Goal: Information Seeking & Learning: Compare options

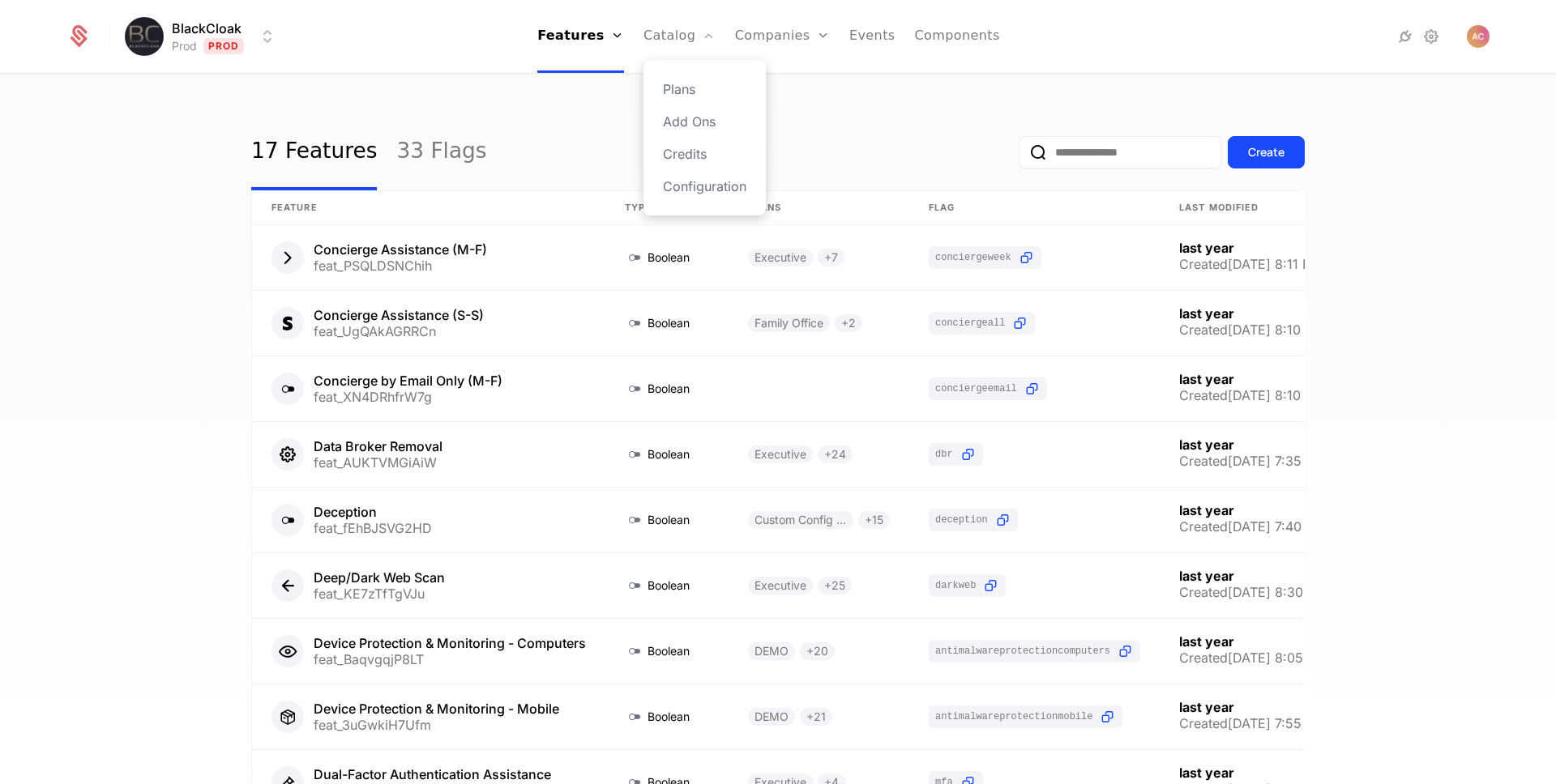
click at [673, 75] on div "Plans Add Ons Credits Configuration" at bounding box center [704, 137] width 122 height 155
click at [682, 92] on link "Plans" at bounding box center [704, 89] width 84 height 20
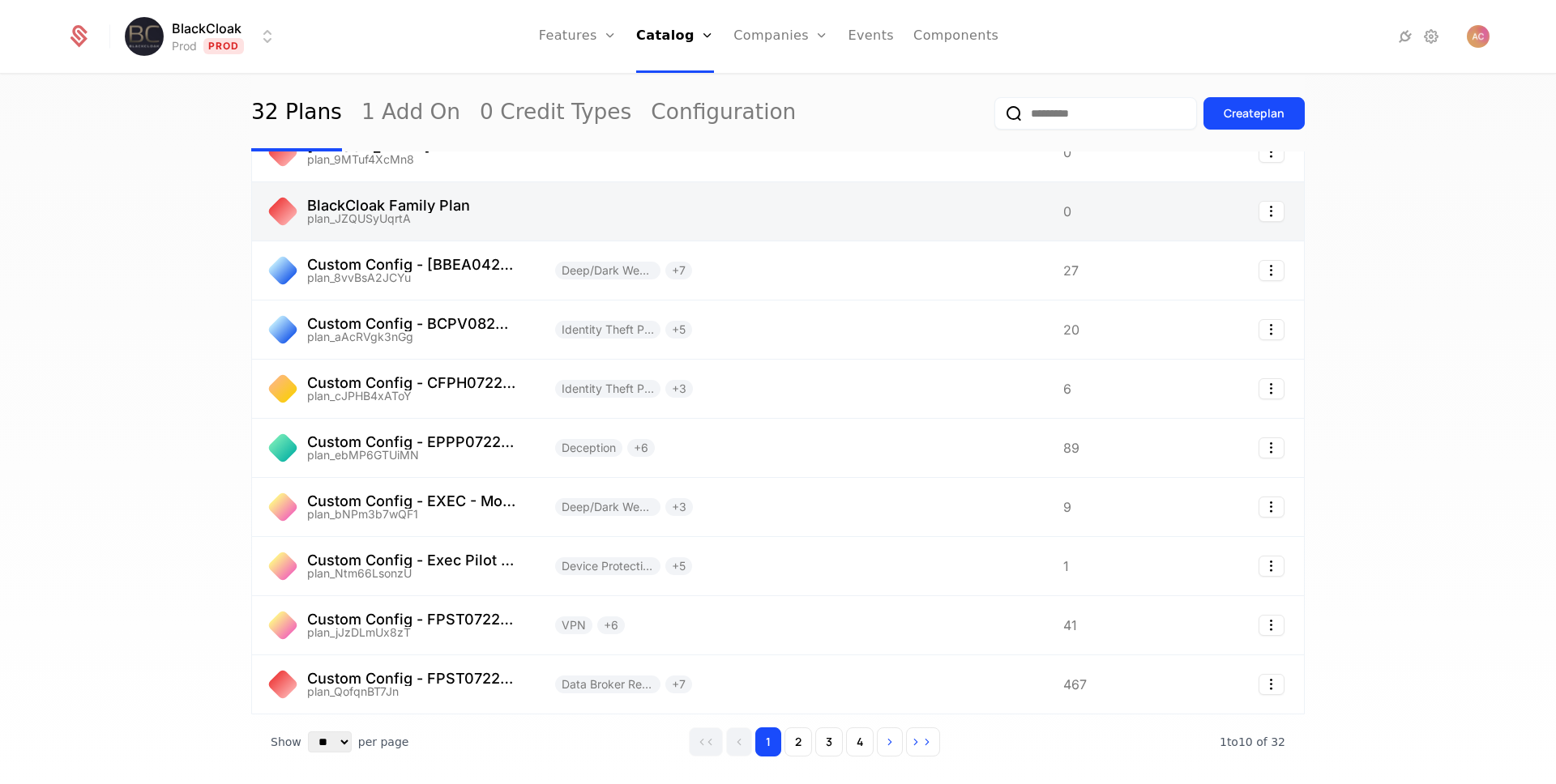
scroll to position [114, 0]
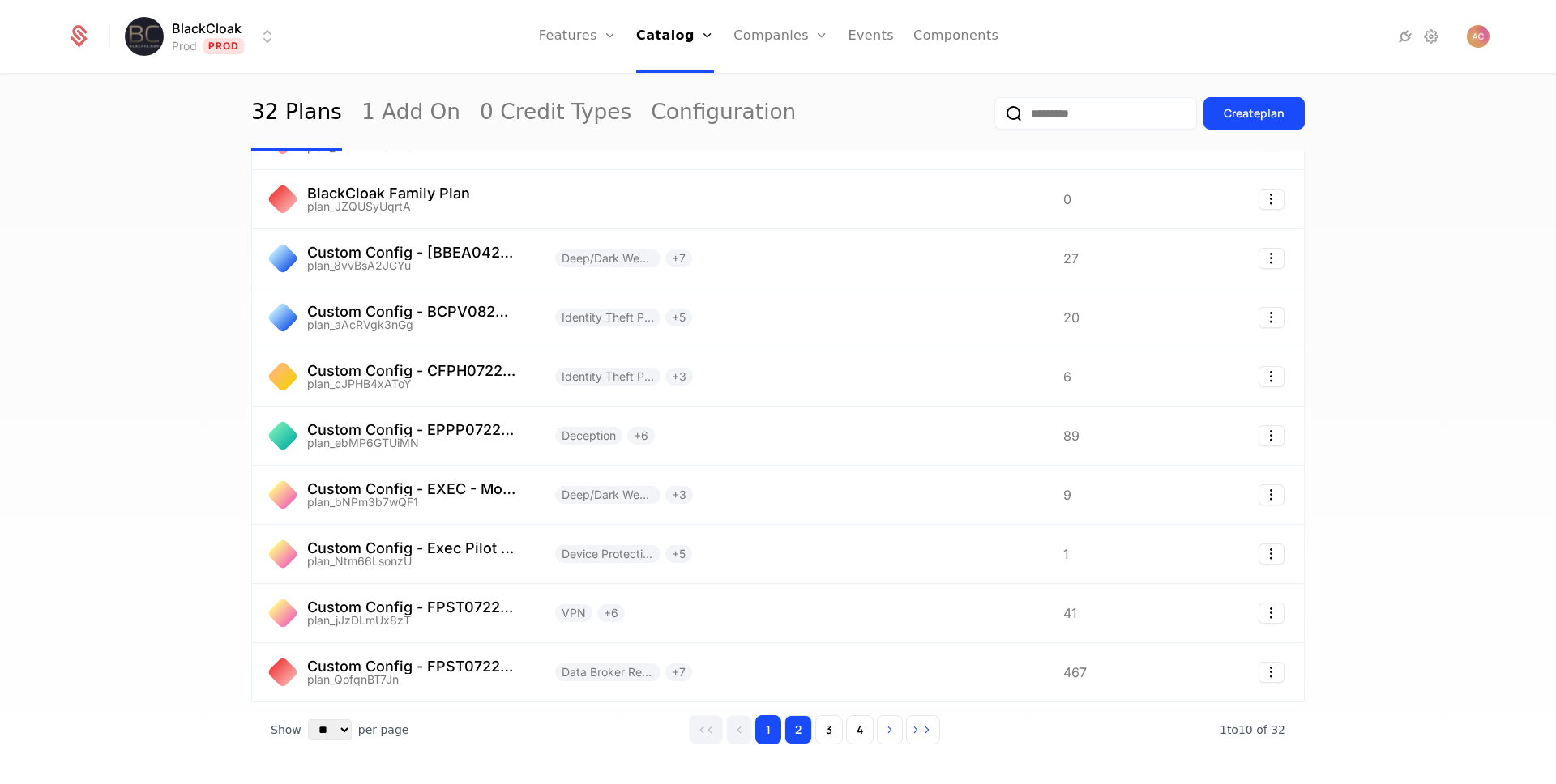
click at [801, 739] on button "2" at bounding box center [798, 729] width 28 height 29
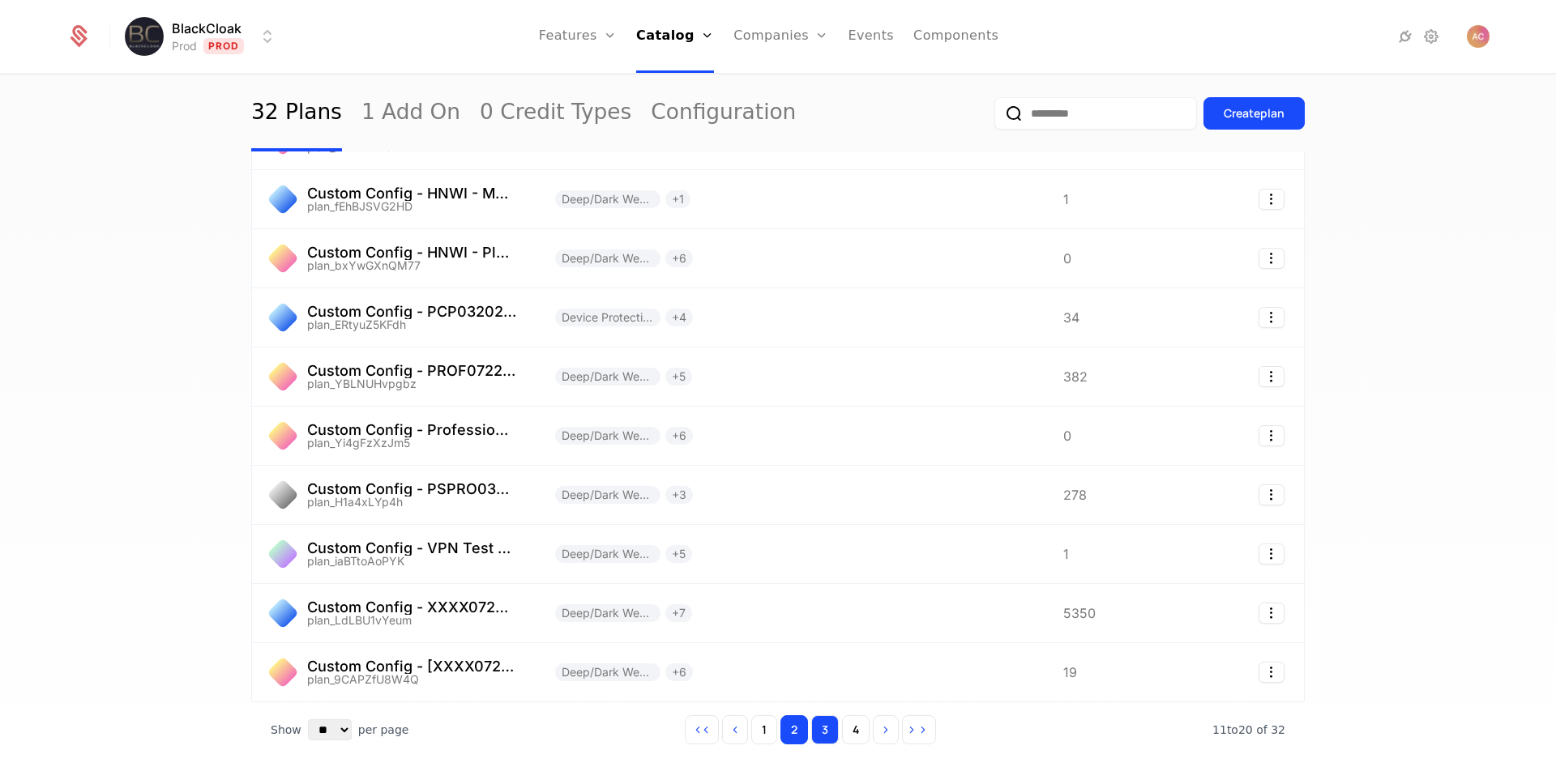
click at [825, 727] on button "3" at bounding box center [825, 729] width 28 height 29
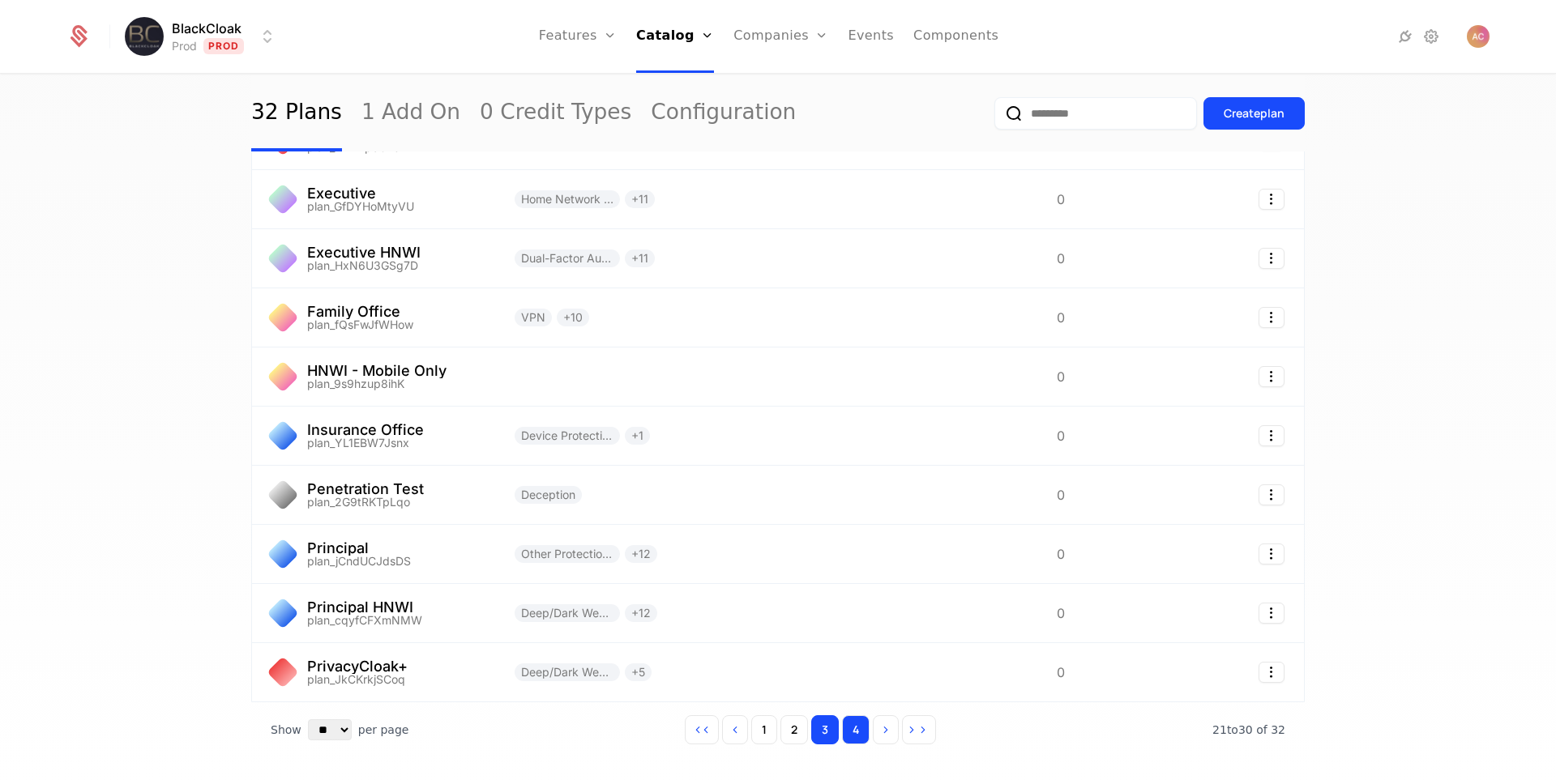
click at [854, 728] on button "4" at bounding box center [855, 729] width 28 height 29
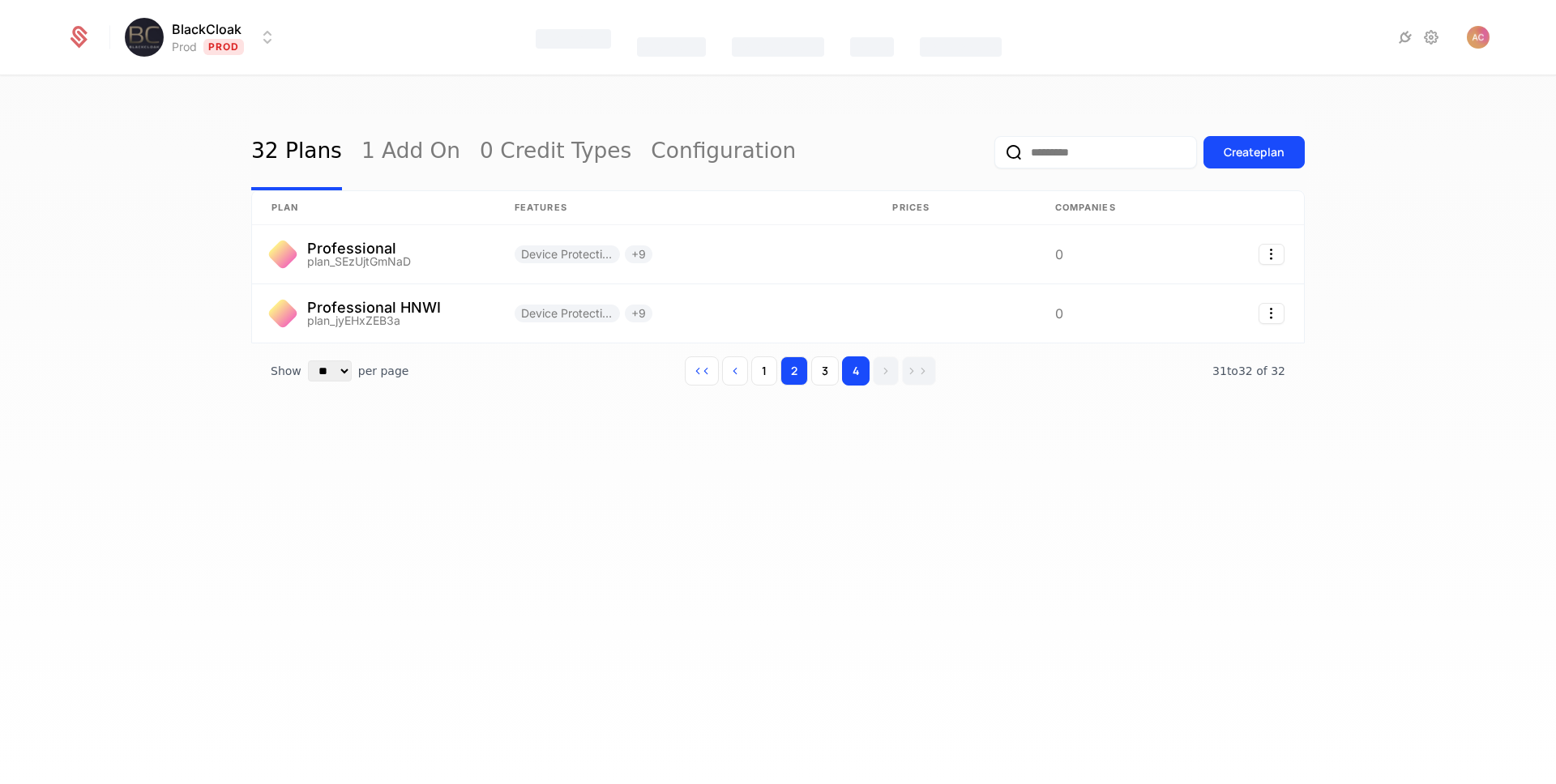
click at [805, 368] on button "2" at bounding box center [793, 371] width 28 height 29
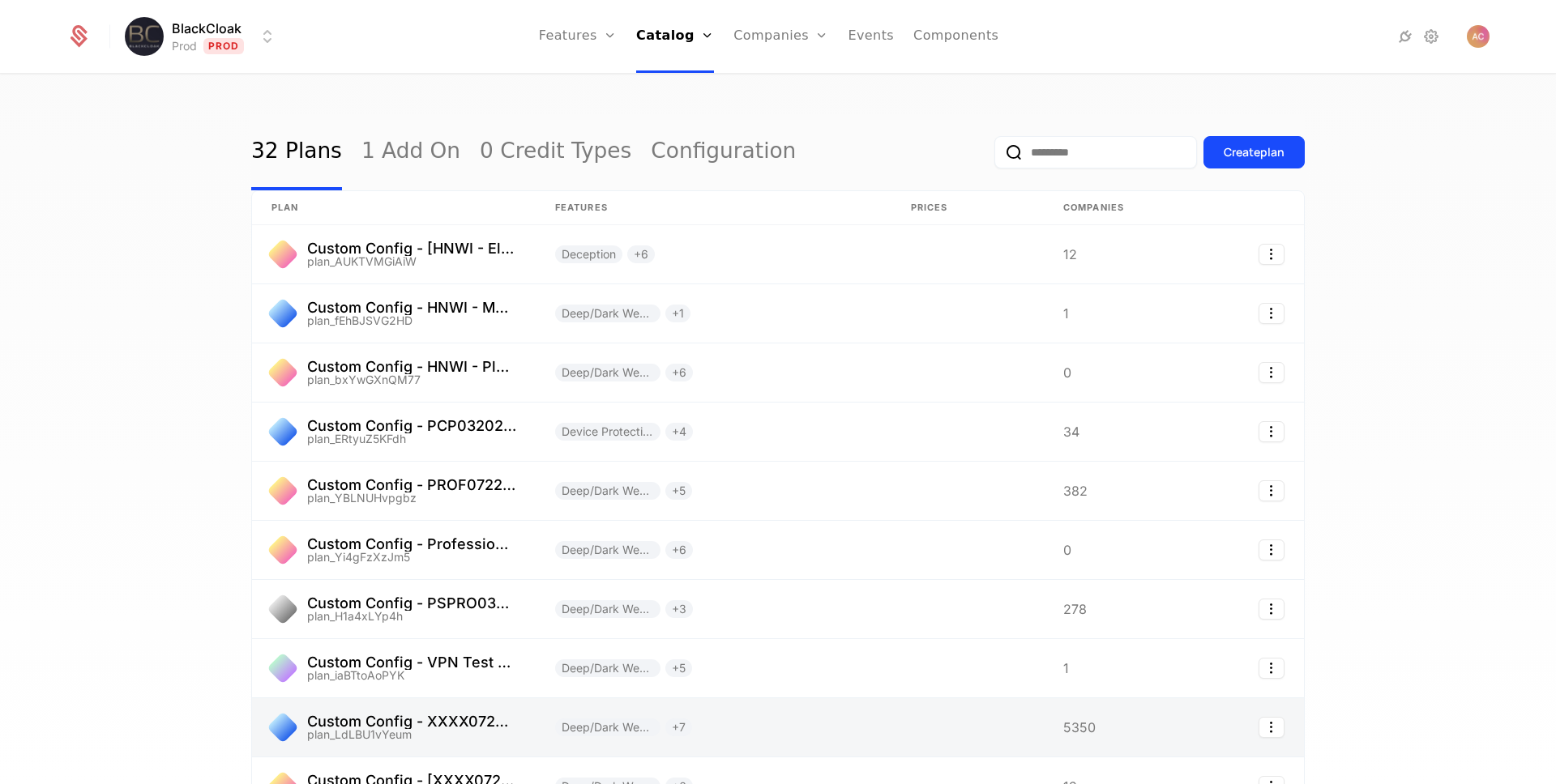
click at [408, 716] on link at bounding box center [393, 727] width 284 height 58
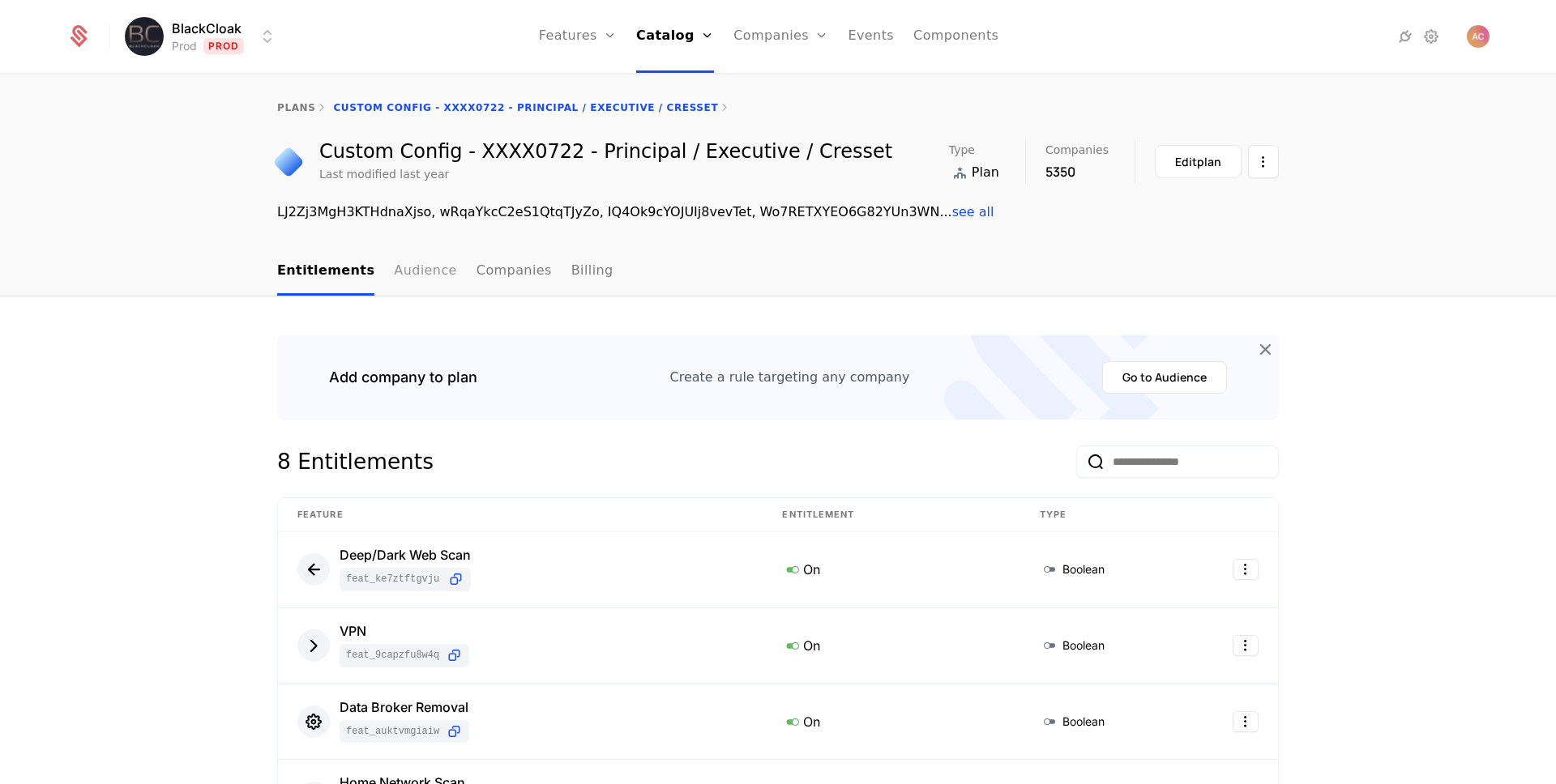
click at [438, 277] on link "Audience" at bounding box center [425, 271] width 63 height 48
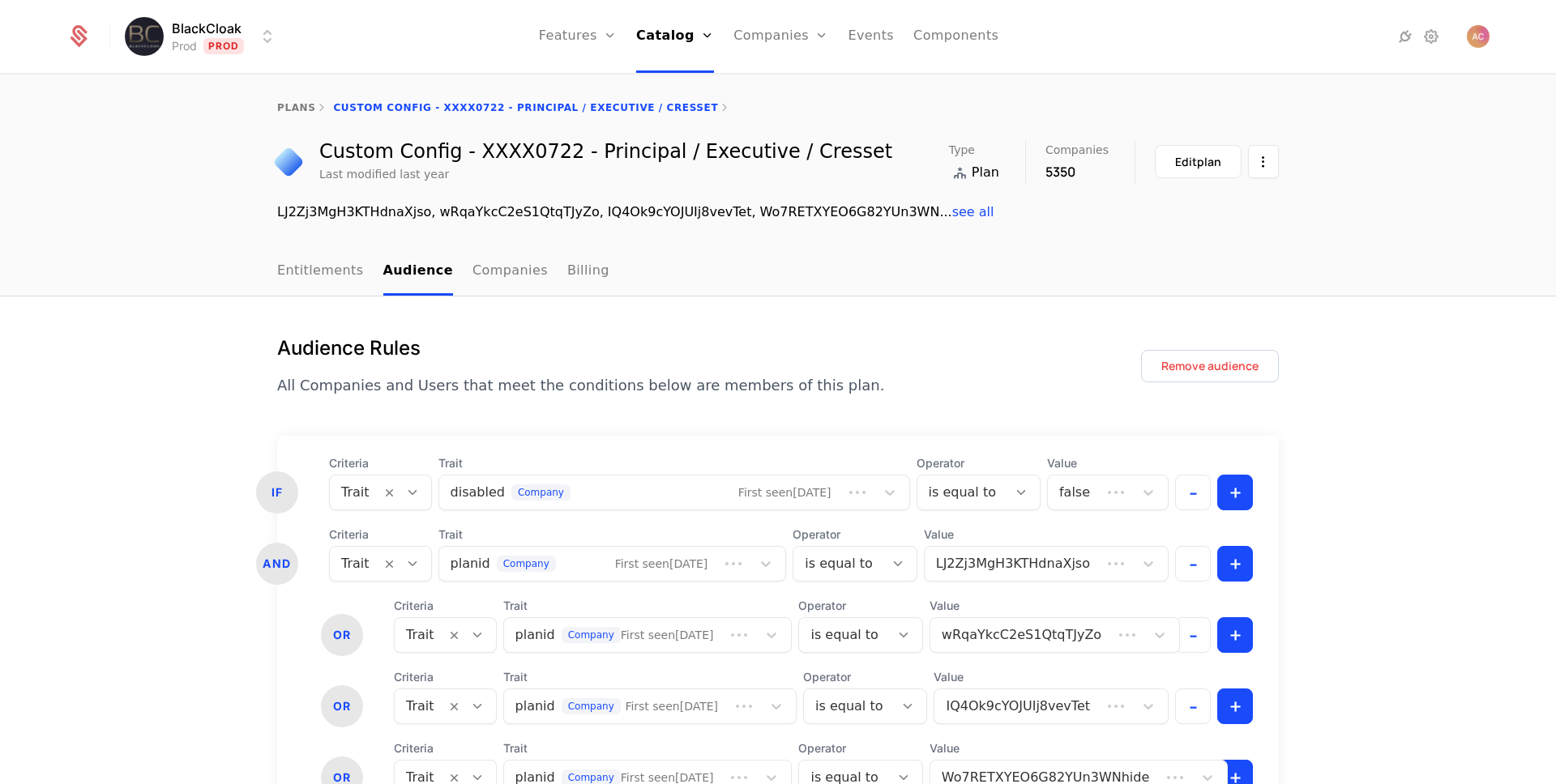
scroll to position [154, 0]
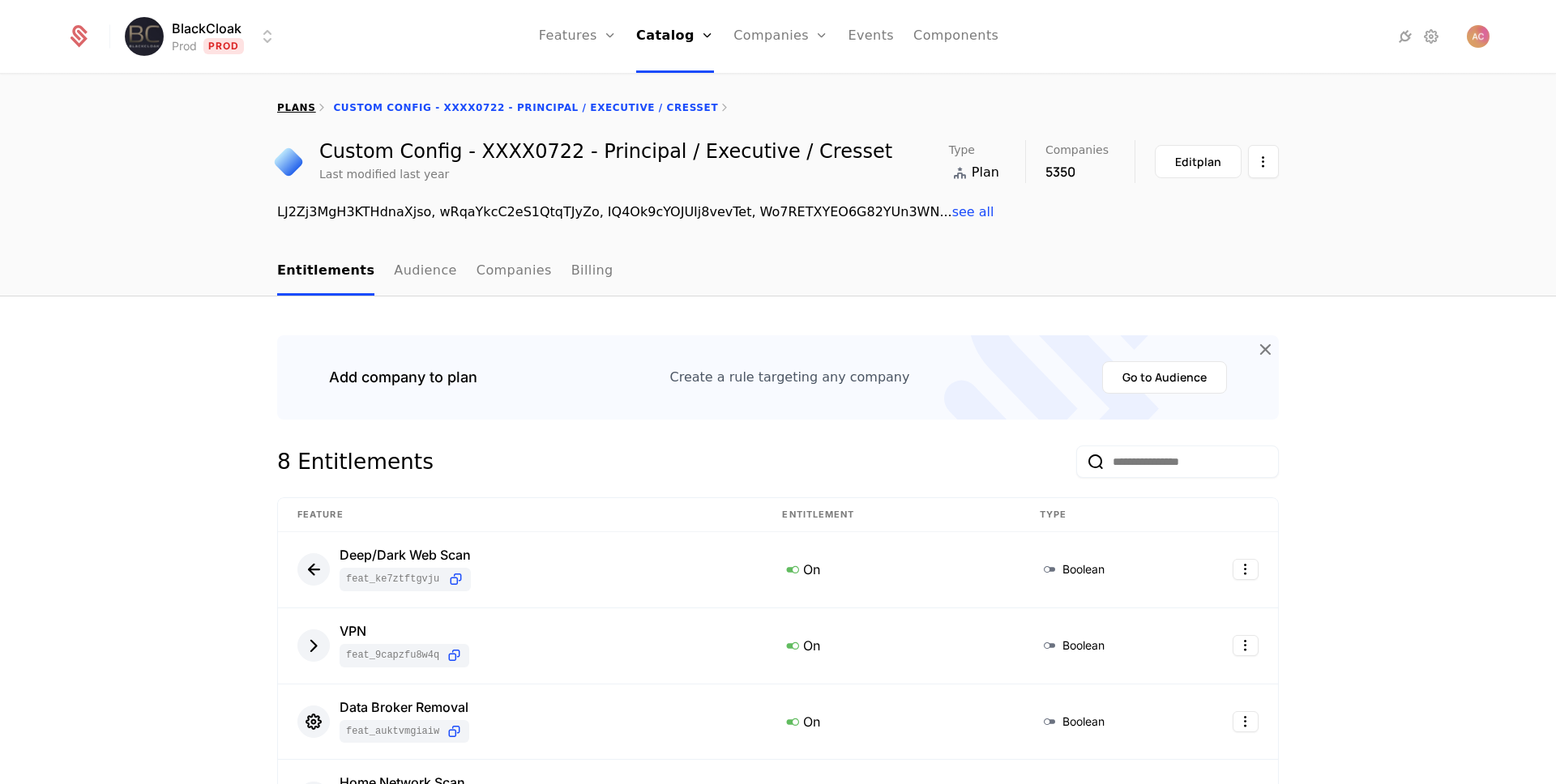
click at [282, 105] on link "plans" at bounding box center [296, 108] width 38 height 12
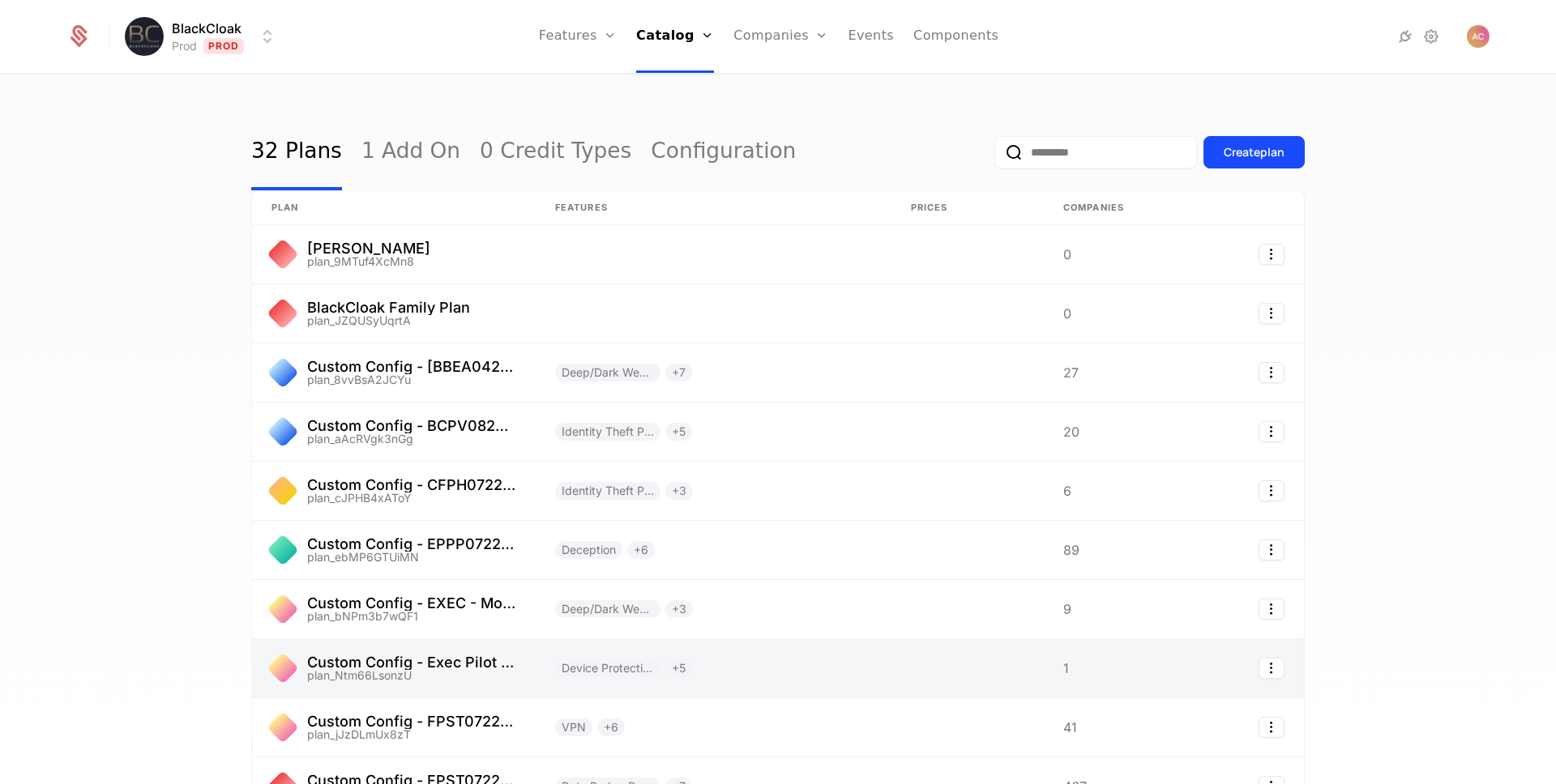
click at [392, 664] on link at bounding box center [393, 668] width 284 height 58
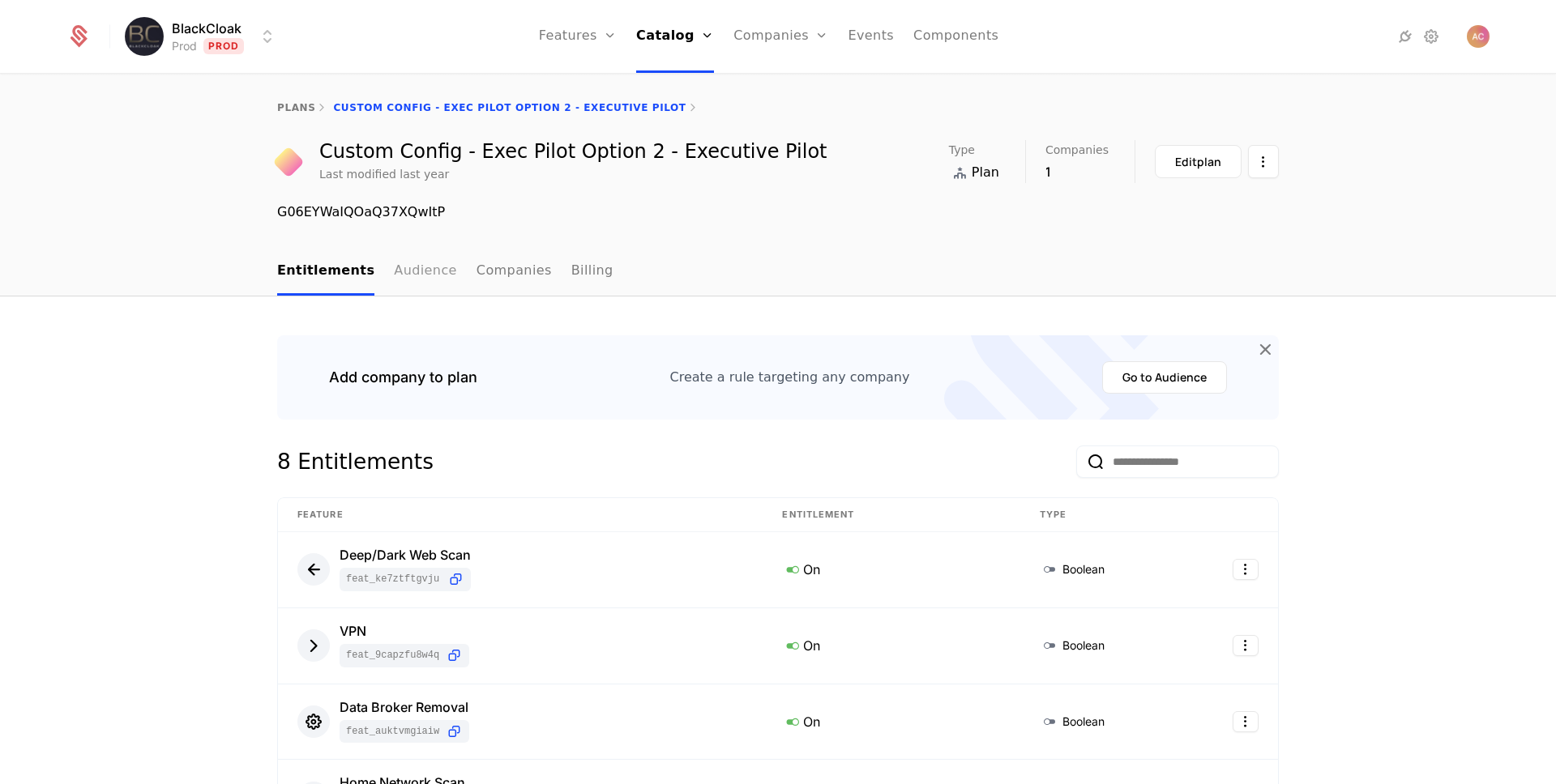
click at [420, 276] on link "Audience" at bounding box center [425, 271] width 63 height 48
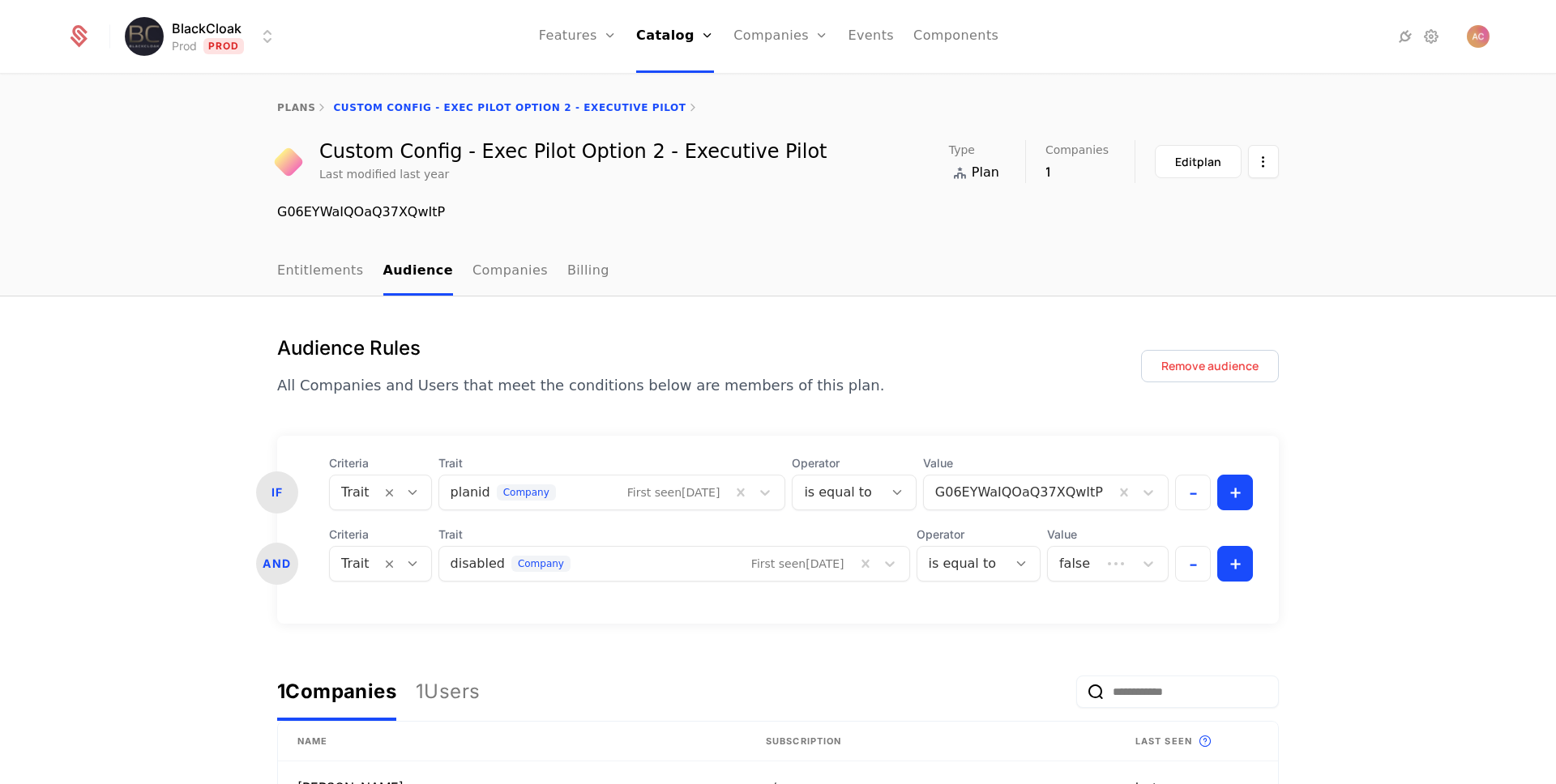
scroll to position [173, 0]
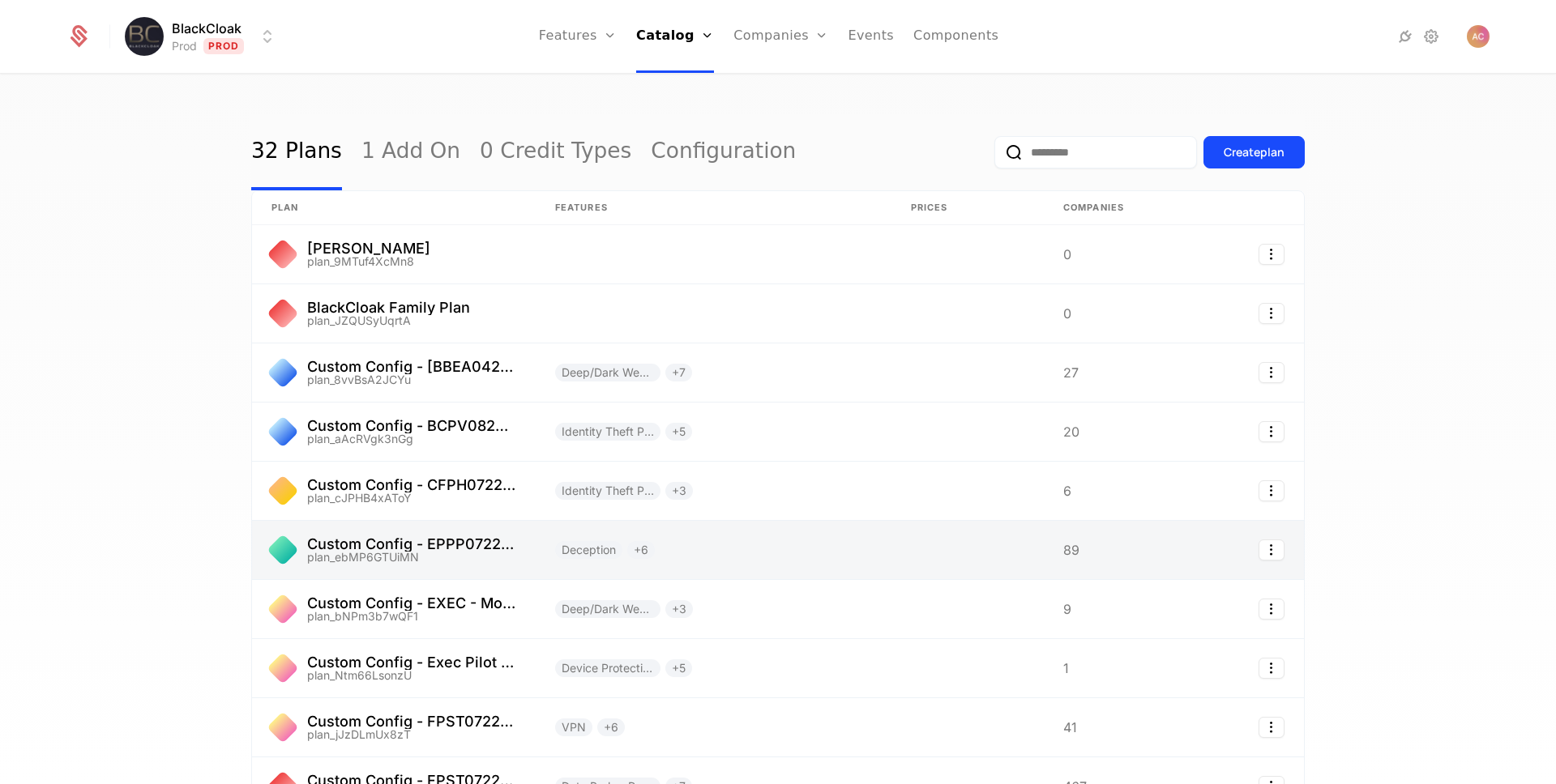
click at [442, 549] on link at bounding box center [393, 550] width 284 height 58
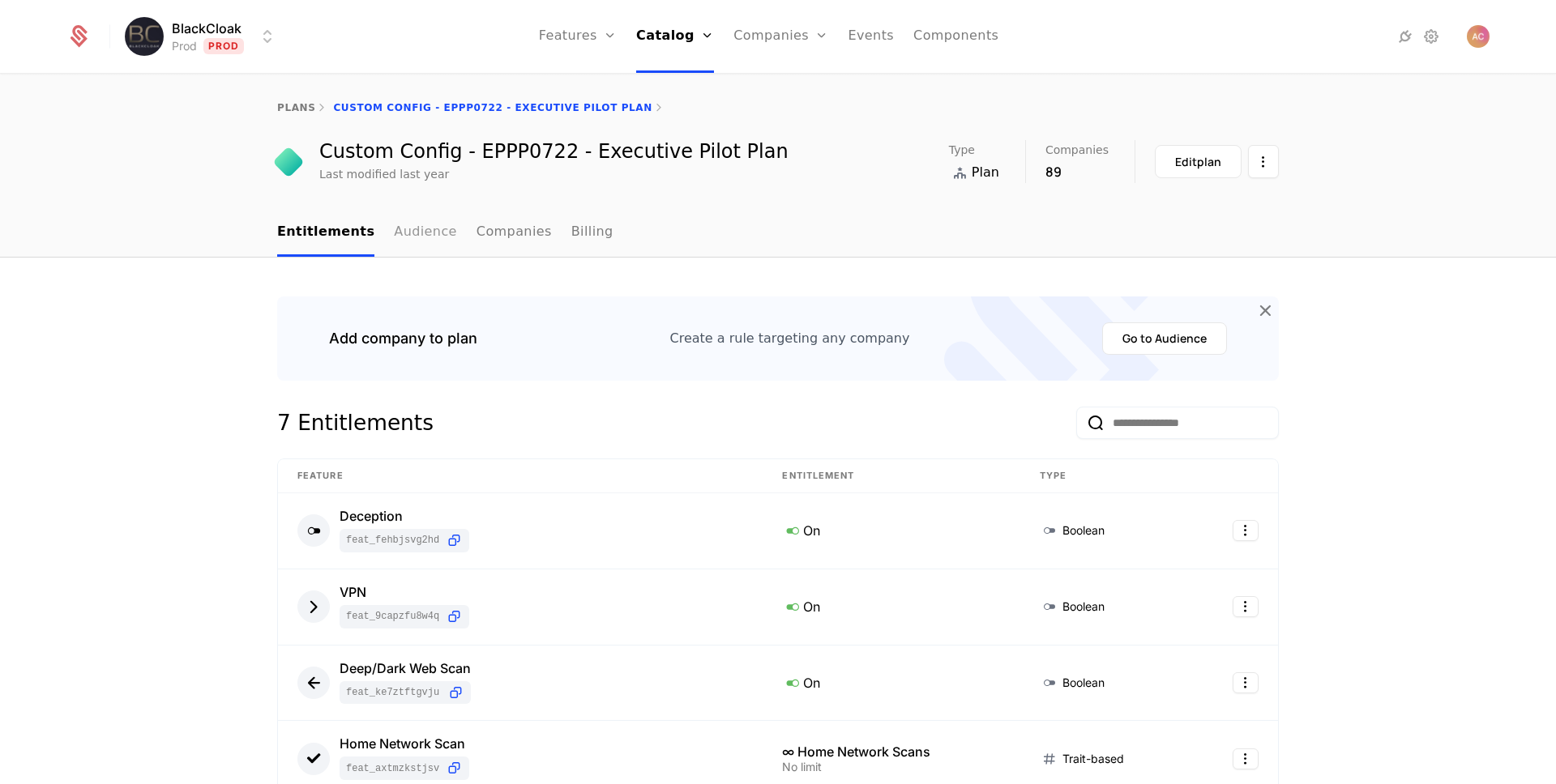
click at [418, 232] on link "Audience" at bounding box center [425, 233] width 63 height 48
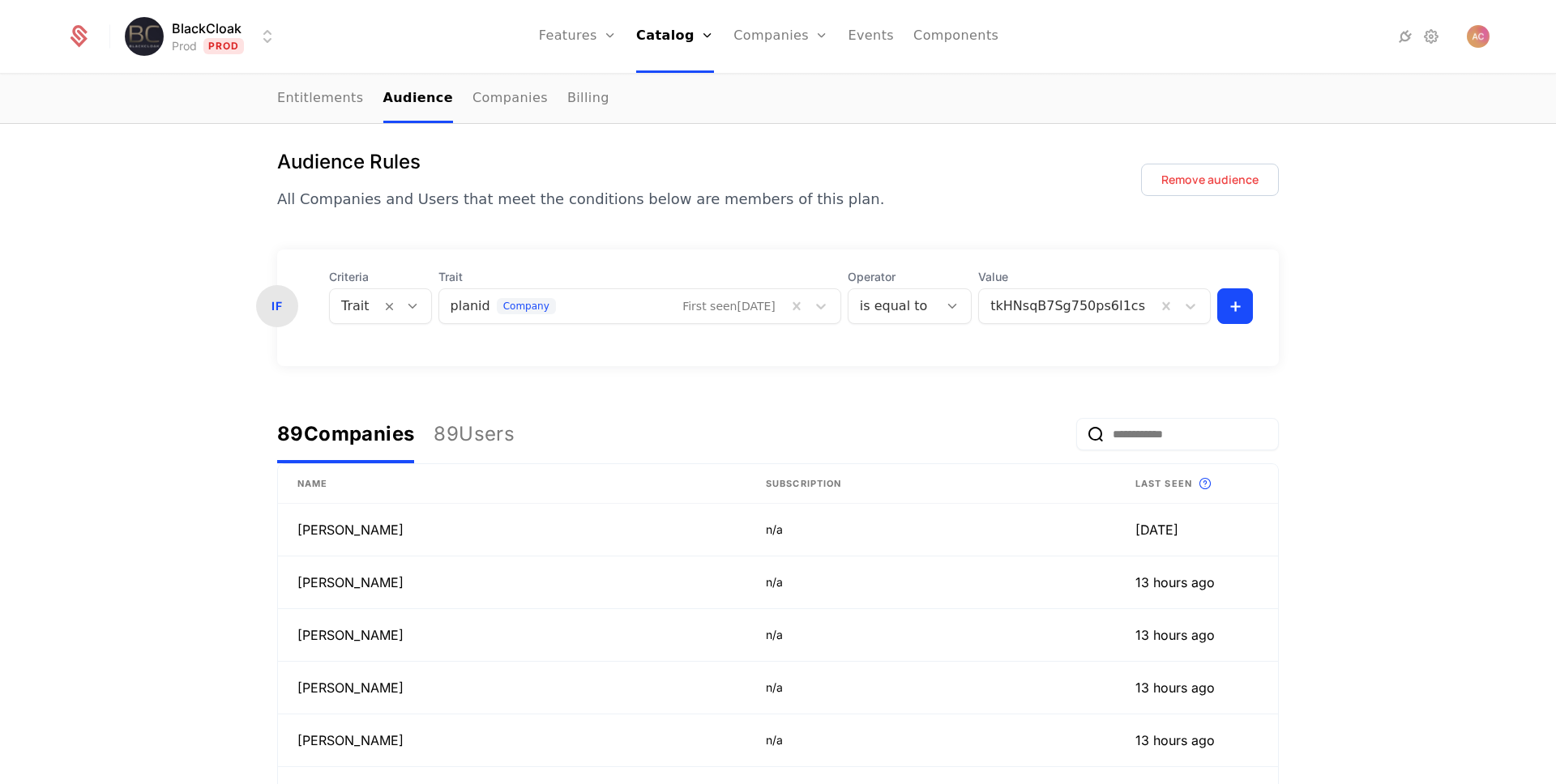
scroll to position [134, 0]
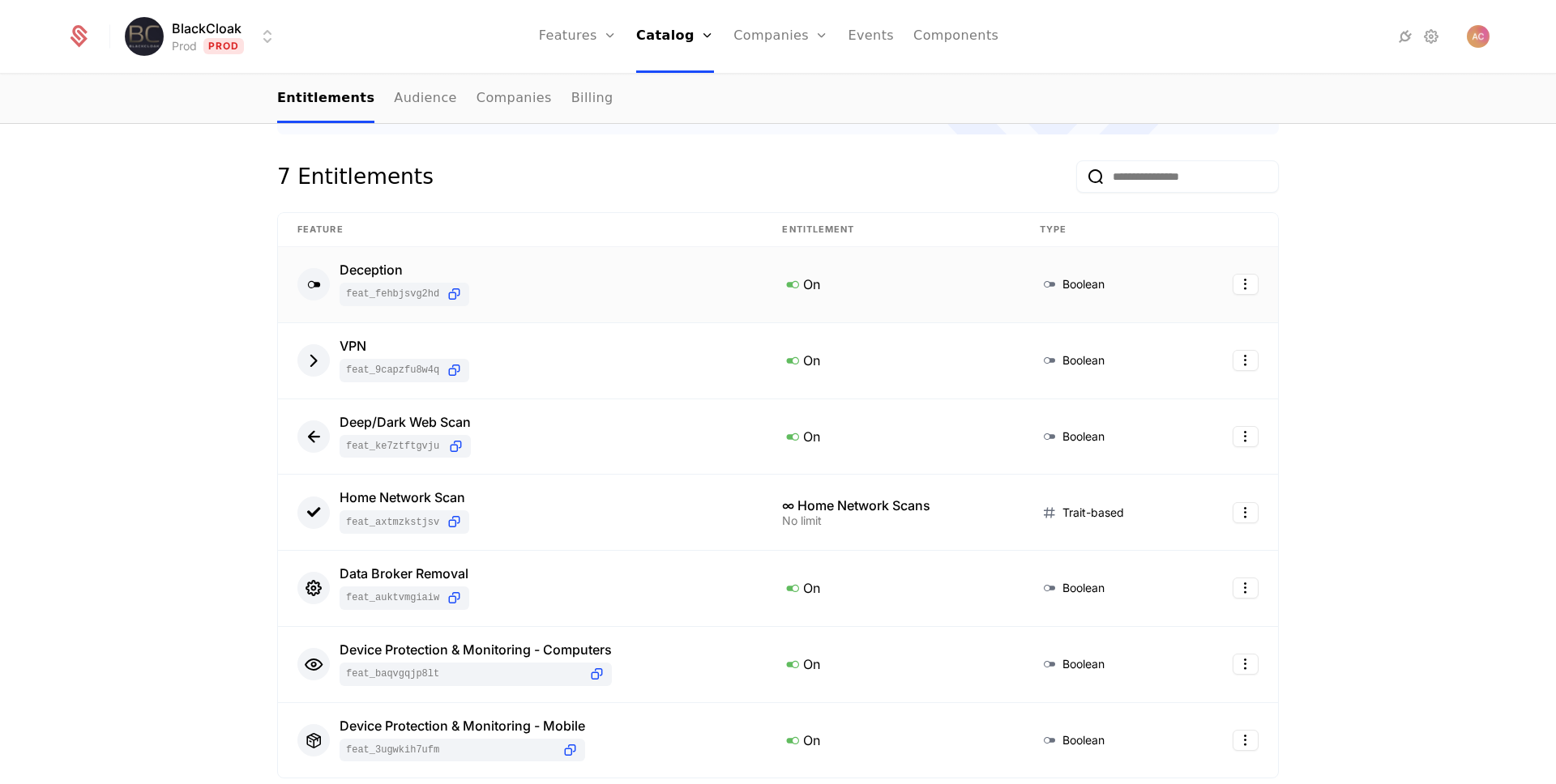
scroll to position [271, 0]
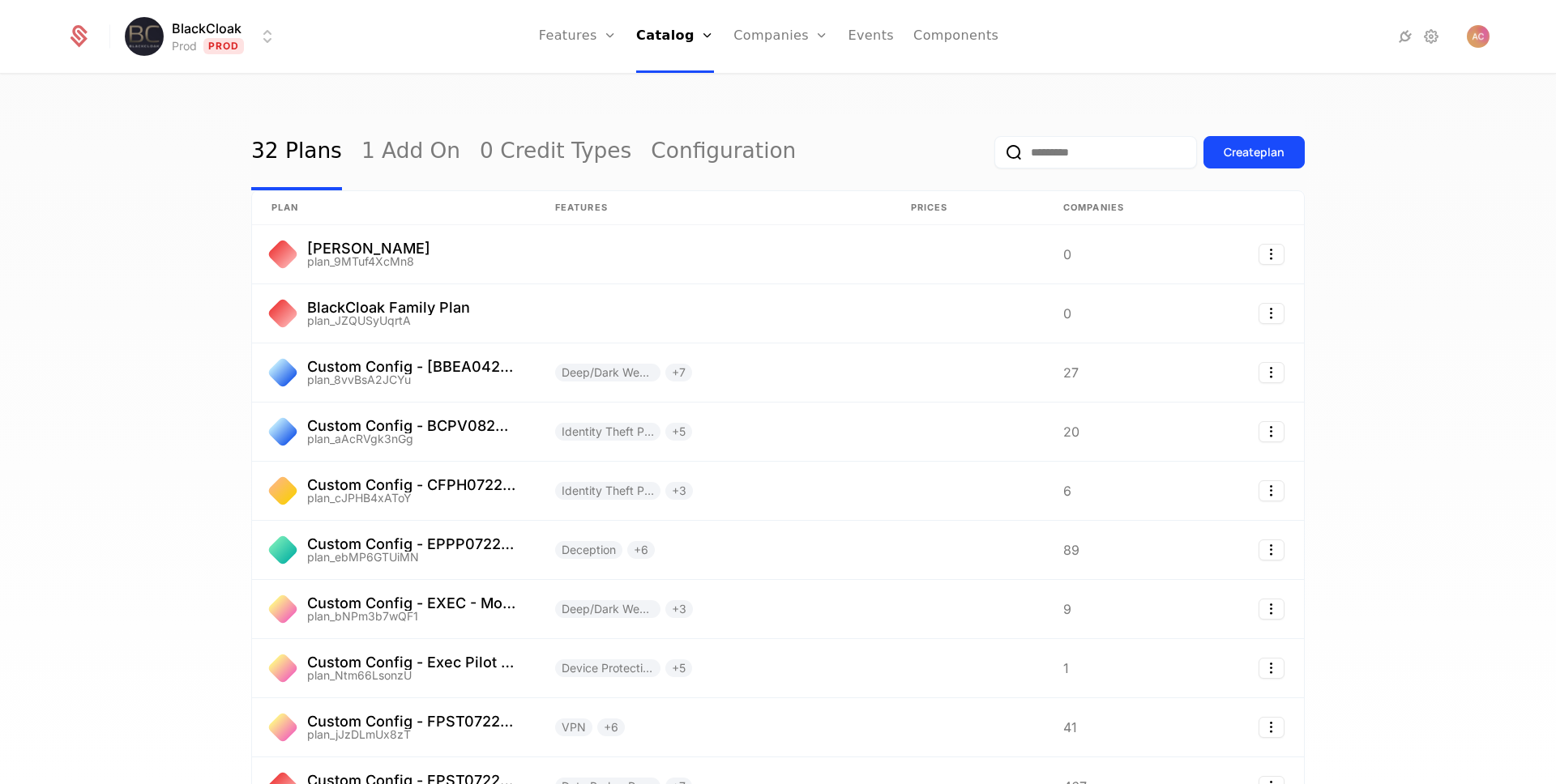
scroll to position [114, 0]
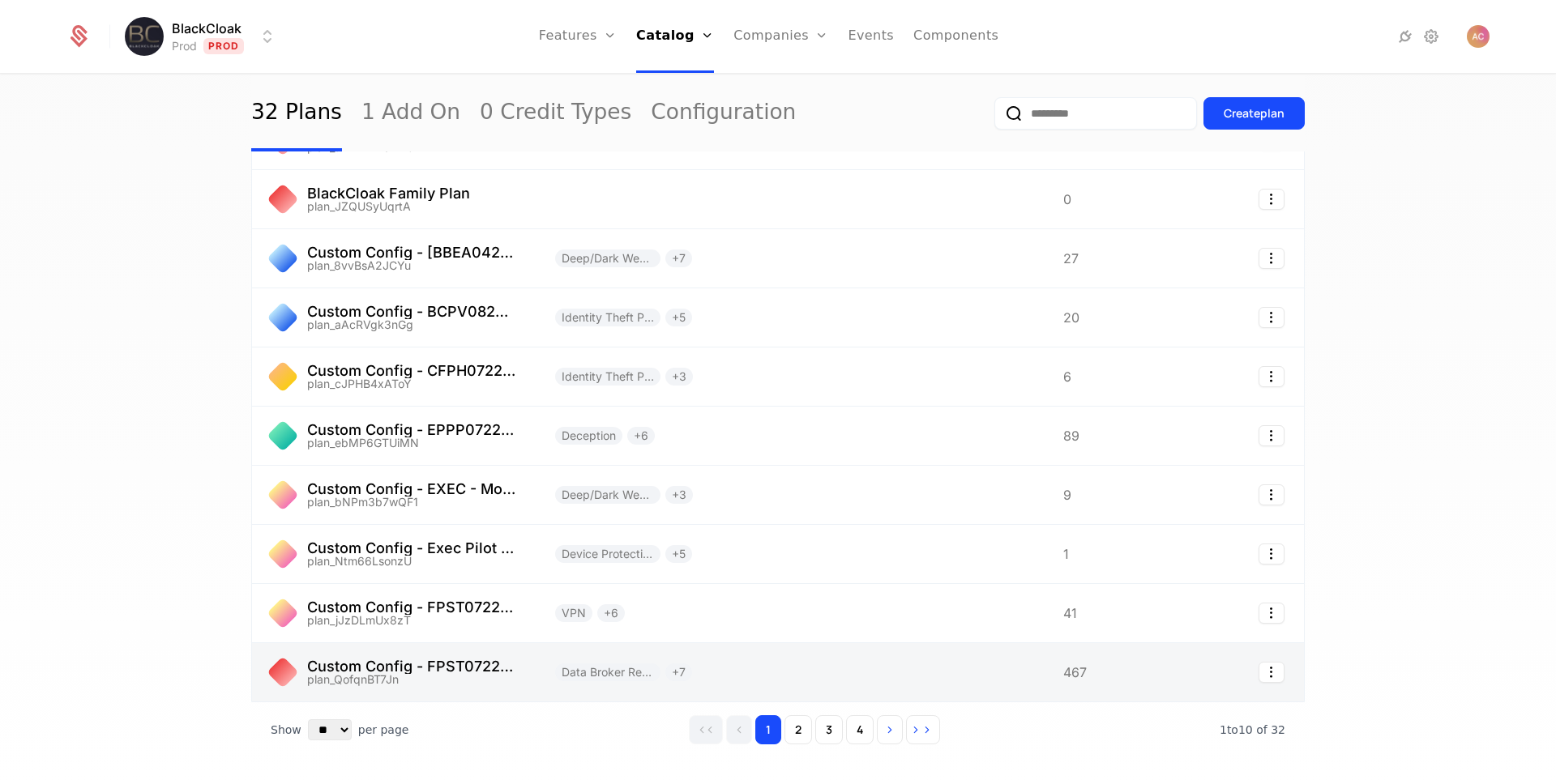
click at [366, 665] on link at bounding box center [393, 672] width 284 height 58
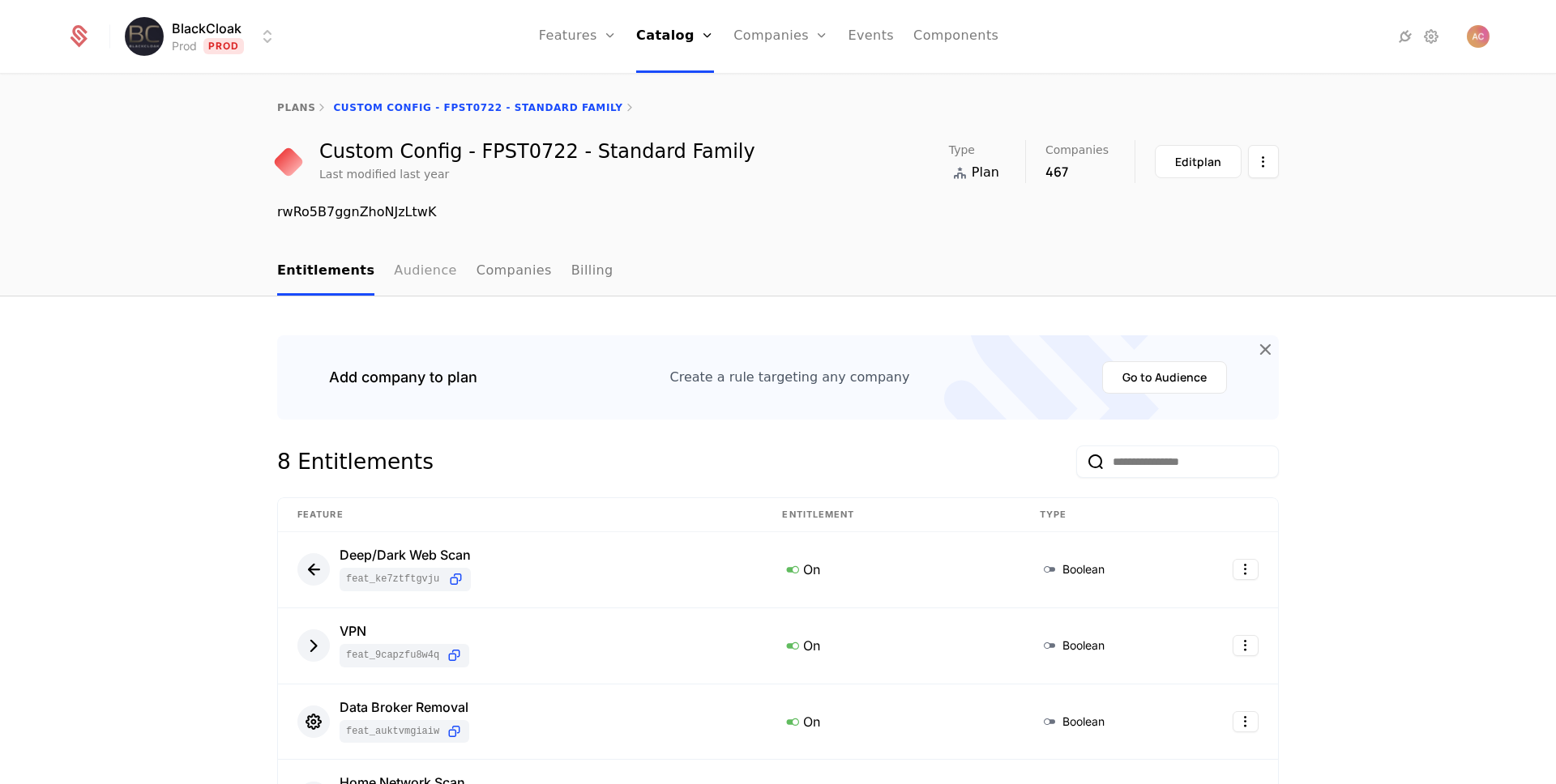
click at [399, 275] on link "Audience" at bounding box center [425, 271] width 63 height 48
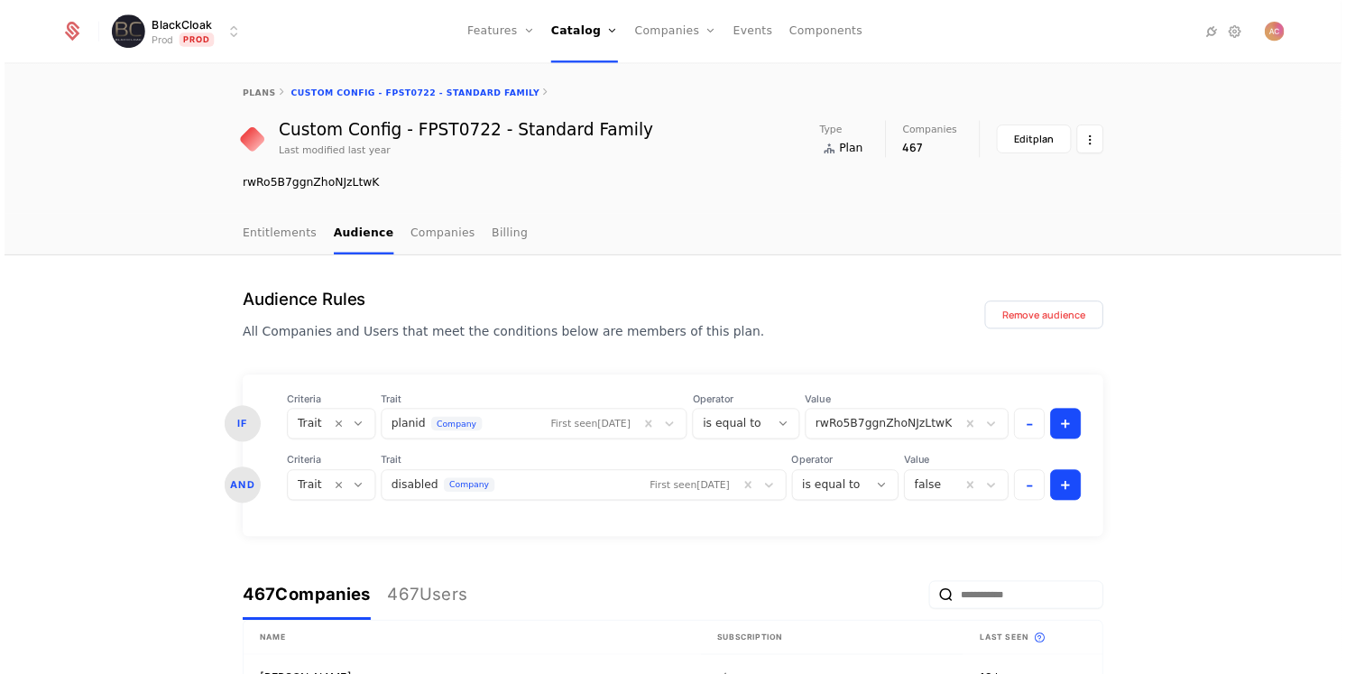
scroll to position [146, 0]
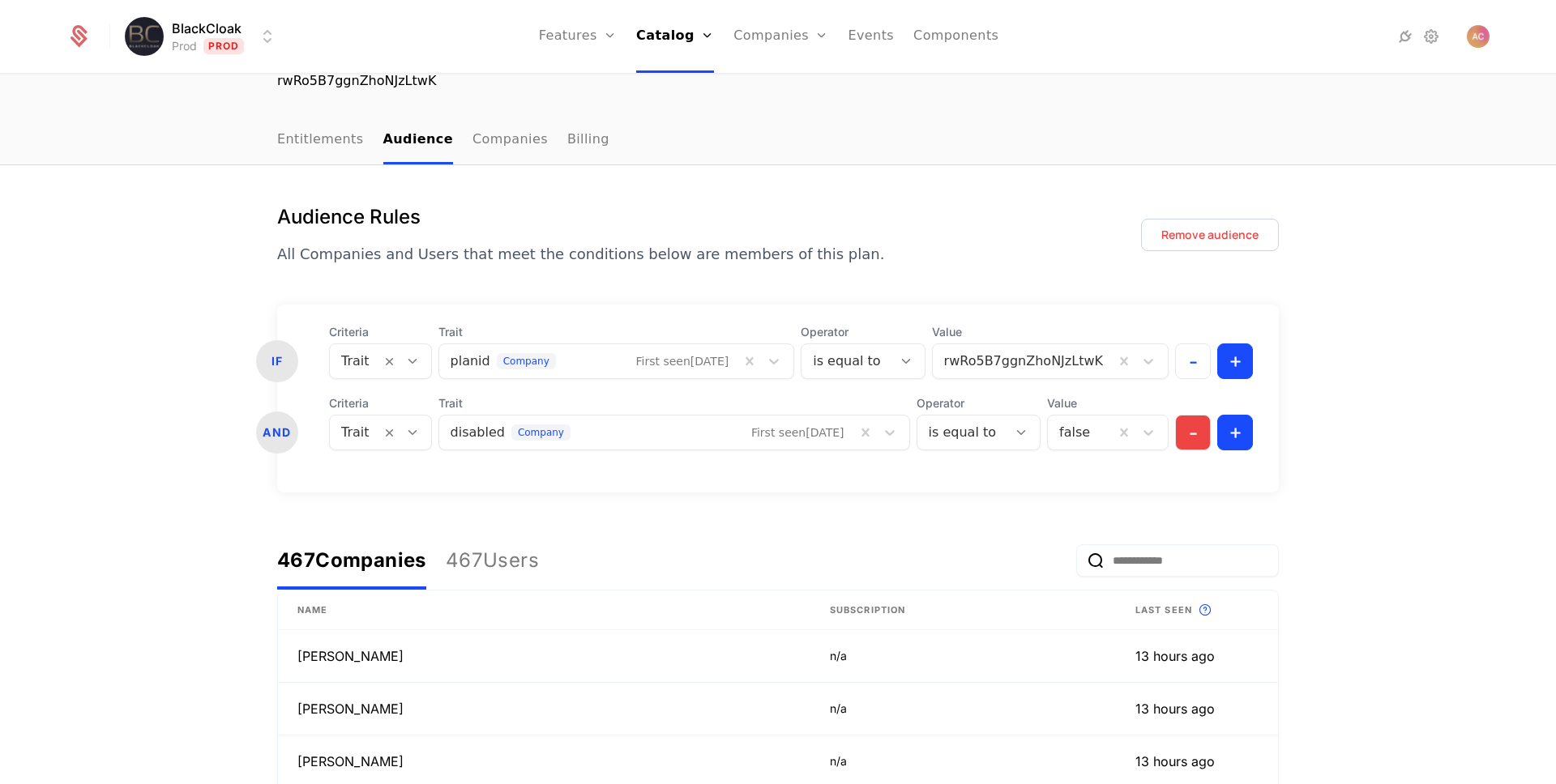
click at [1185, 437] on button "-" at bounding box center [1193, 433] width 36 height 36
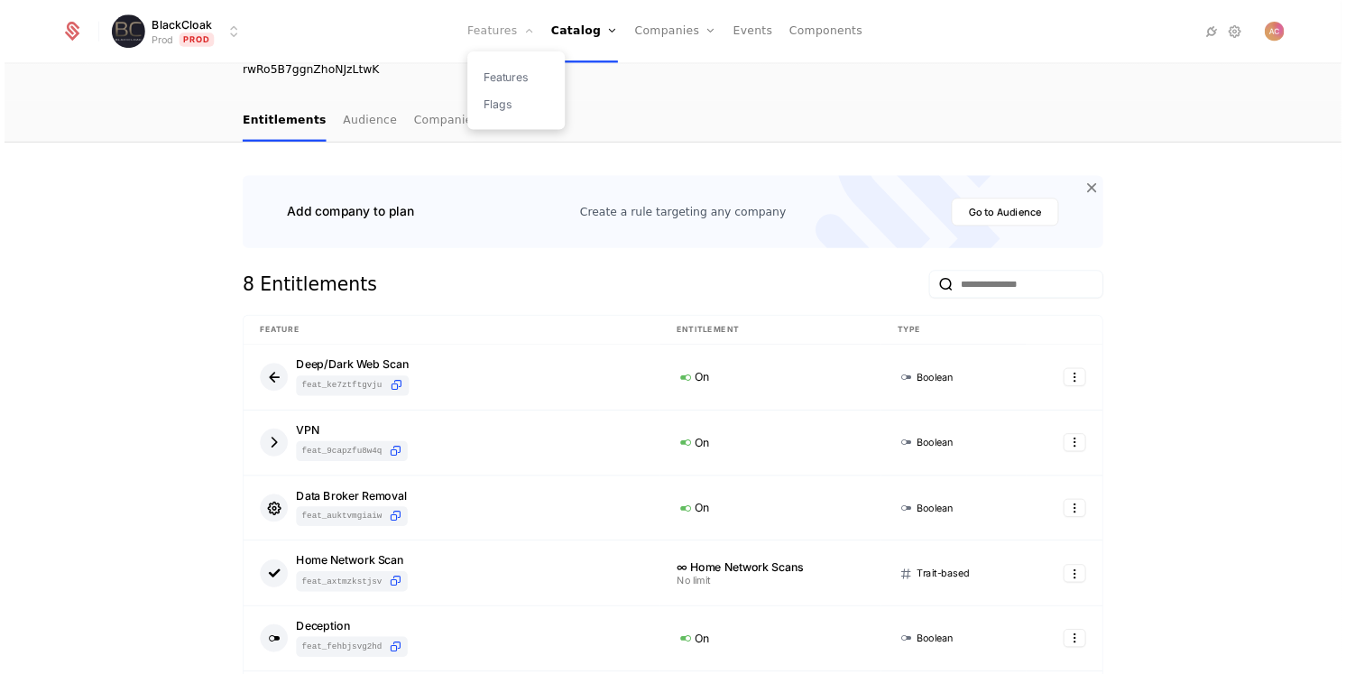
scroll to position [146, 0]
